Goal: Task Accomplishment & Management: Use online tool/utility

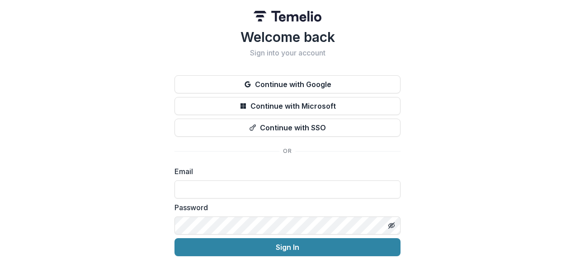
type input "**********"
click at [297, 246] on button "Sign In" at bounding box center [287, 248] width 226 height 18
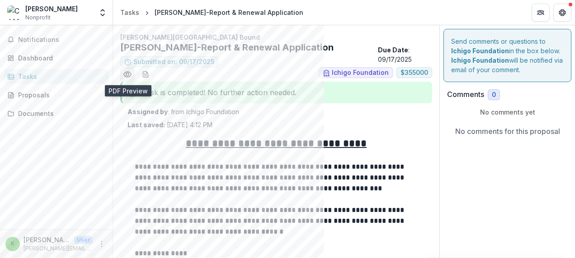
click at [129, 73] on icon "Preview 0269888a-8b3b-42d2-97de-e3d80970f7d7.pdf" at bounding box center [127, 74] width 9 height 9
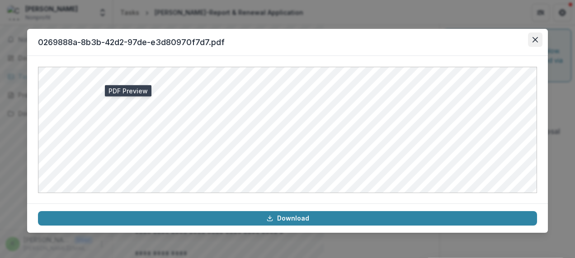
drag, startPoint x: 543, startPoint y: 90, endPoint x: 536, endPoint y: 45, distance: 45.8
click at [543, 89] on div at bounding box center [287, 130] width 520 height 148
click at [532, 39] on icon "Close" at bounding box center [534, 39] width 5 height 5
